Goal: Use online tool/utility: Utilize a website feature to perform a specific function

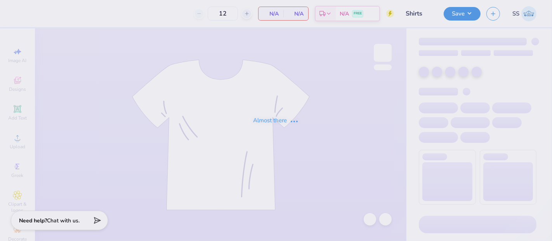
type input "Shirts"
type input "36"
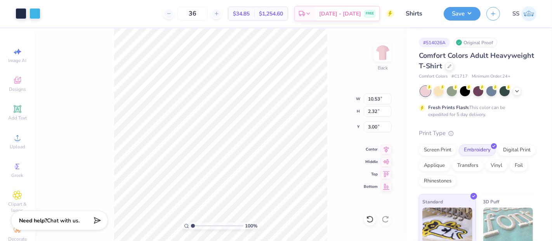
type input "10.53"
type input "2.32"
type input "4.31"
type input "7.54"
type input "1.66"
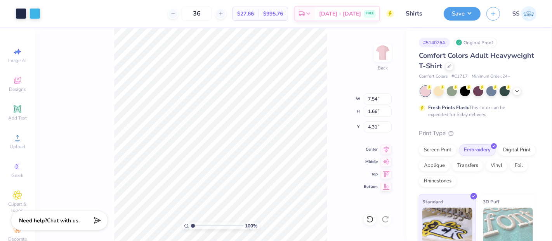
type input "11.85"
type input "2.61"
type input "4.23"
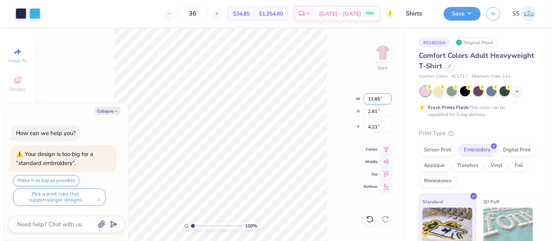
drag, startPoint x: 379, startPoint y: 101, endPoint x: 372, endPoint y: 99, distance: 7.9
click at [372, 99] on input "11.85" at bounding box center [378, 99] width 28 height 11
type input "12.00"
type input "2.64"
type input "4.21"
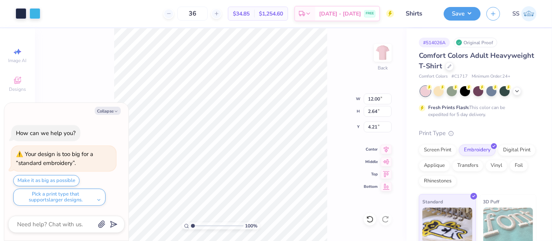
type textarea "x"
type input "3.00"
type textarea "x"
